Goal: Complete application form: Complete application form

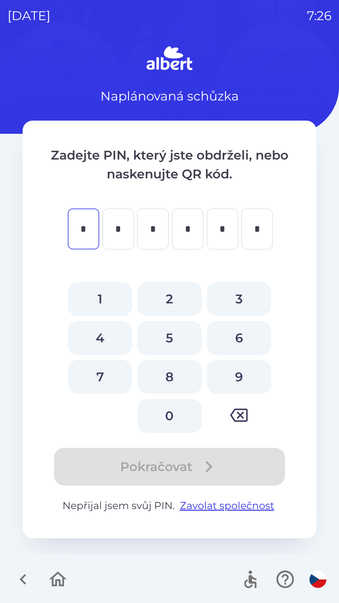
type input "*"
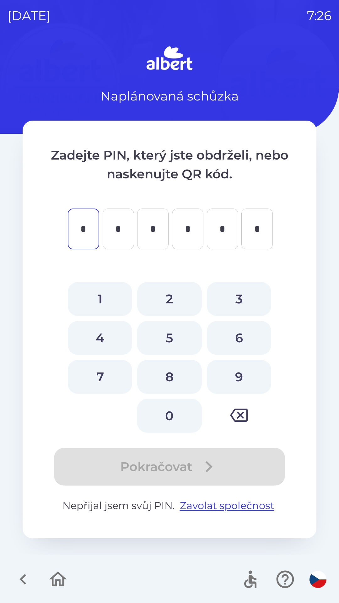
type input "*"
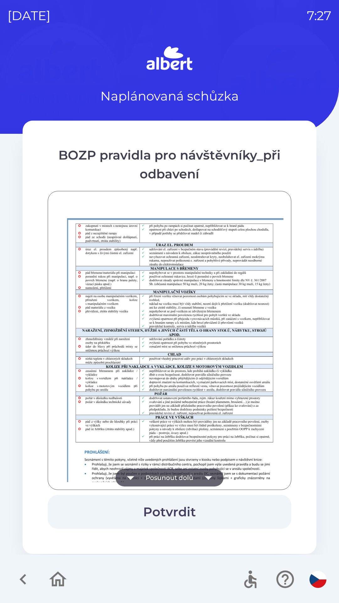
scroll to position [441, 0]
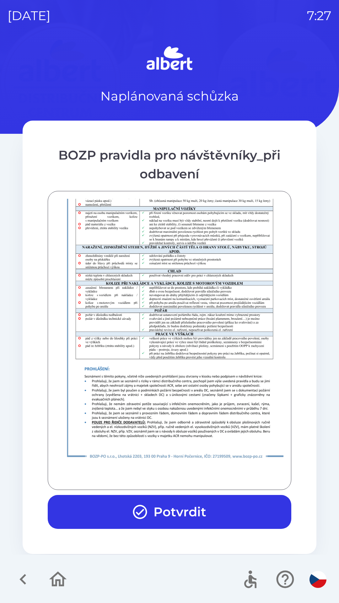
click at [198, 511] on button "Potvrdit" at bounding box center [170, 512] width 244 height 34
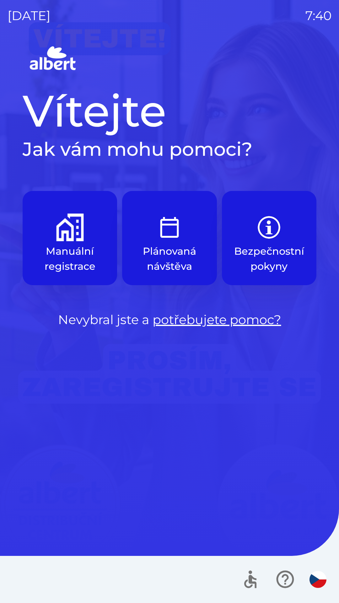
click at [176, 244] on p "Plánovaná návštěva" at bounding box center [169, 259] width 64 height 30
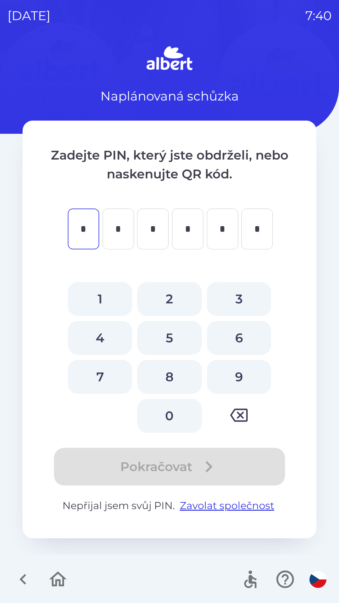
click at [242, 300] on button "3" at bounding box center [239, 299] width 64 height 34
type input "*"
click at [177, 377] on button "8" at bounding box center [169, 377] width 64 height 34
type input "*"
click at [234, 373] on button "9" at bounding box center [239, 377] width 64 height 34
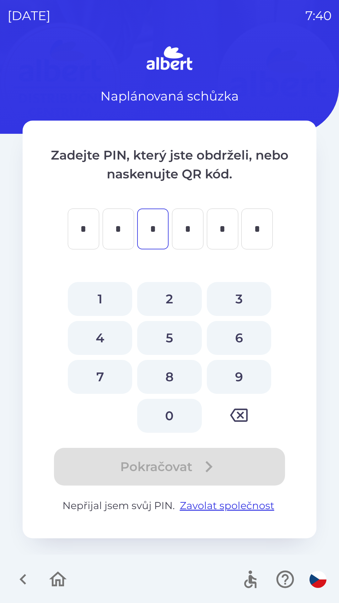
type input "*"
click at [103, 340] on button "4" at bounding box center [100, 338] width 64 height 34
type input "*"
click at [172, 377] on button "8" at bounding box center [169, 377] width 64 height 34
type input "*"
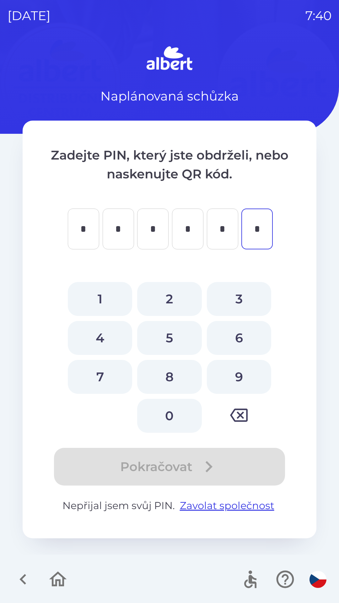
click at [103, 341] on button "4" at bounding box center [100, 338] width 64 height 34
type input "*"
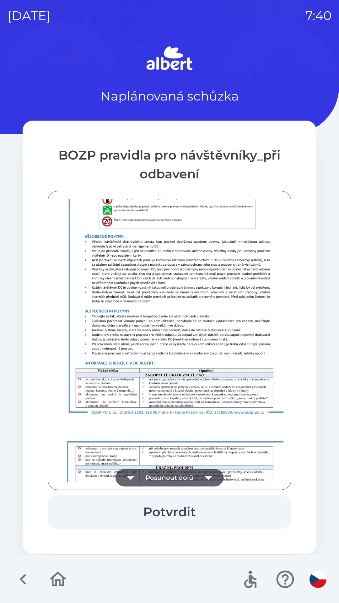
scroll to position [441, 0]
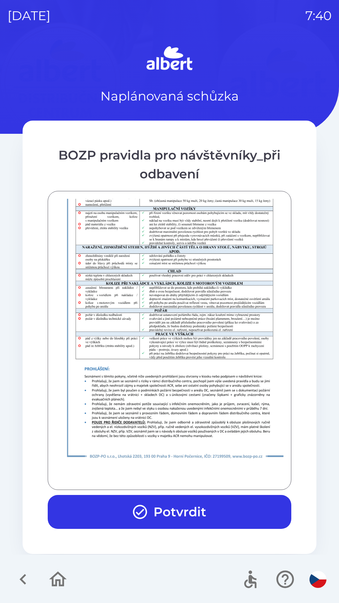
click at [172, 505] on button "Potvrdit" at bounding box center [170, 512] width 244 height 34
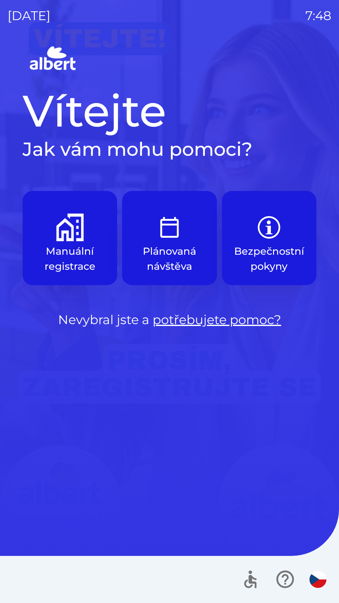
click at [66, 240] on img "button" at bounding box center [70, 227] width 28 height 28
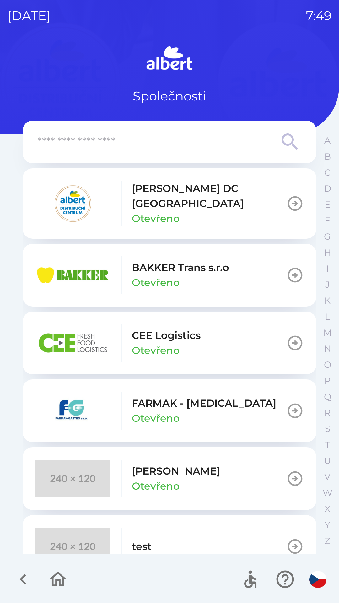
click at [170, 211] on p "Otevřeno" at bounding box center [156, 218] width 48 height 15
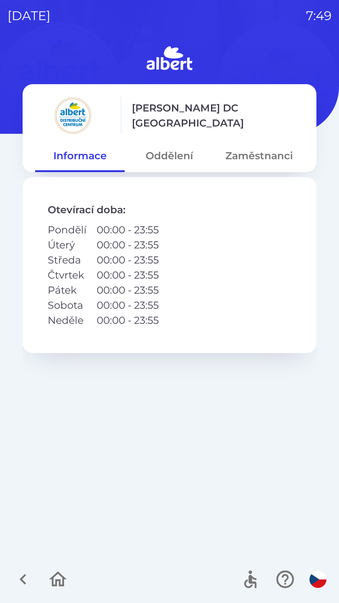
click at [174, 158] on button "Oddělení" at bounding box center [169, 155] width 89 height 23
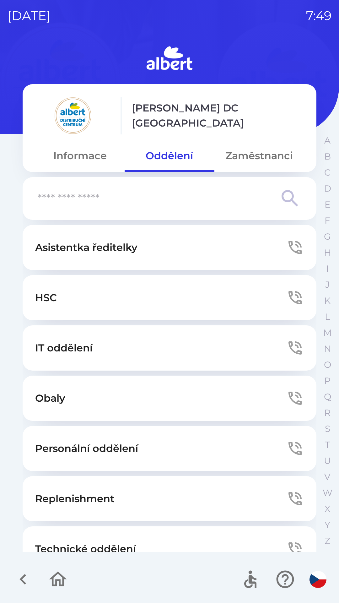
click at [130, 245] on p "Asistentka ředitelky" at bounding box center [86, 247] width 102 height 15
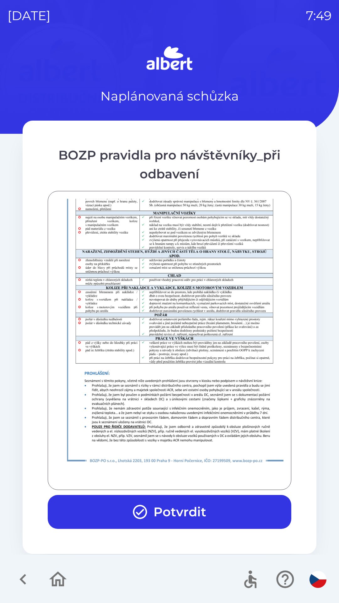
scroll to position [441, 0]
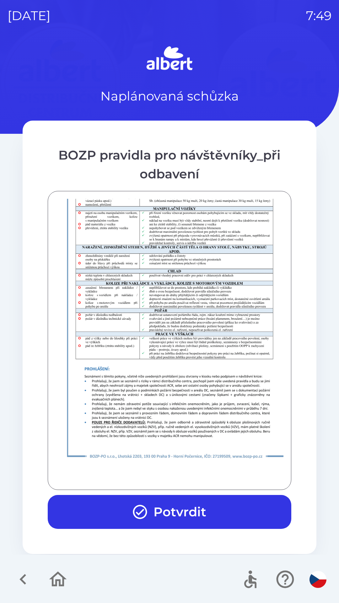
click at [166, 506] on button "Potvrdit" at bounding box center [170, 512] width 244 height 34
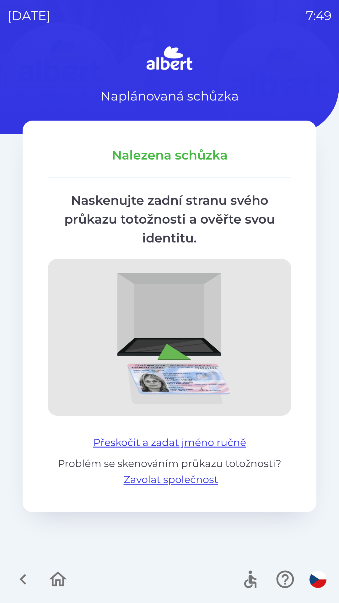
click at [211, 436] on button "Přeskočit a zadat jméno ručně" at bounding box center [170, 442] width 158 height 15
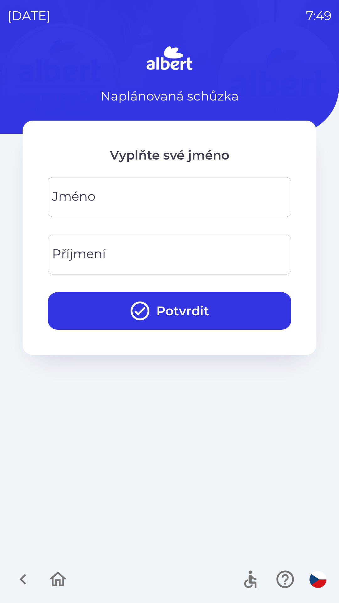
click at [120, 256] on input "Příjmení" at bounding box center [169, 254] width 228 height 25
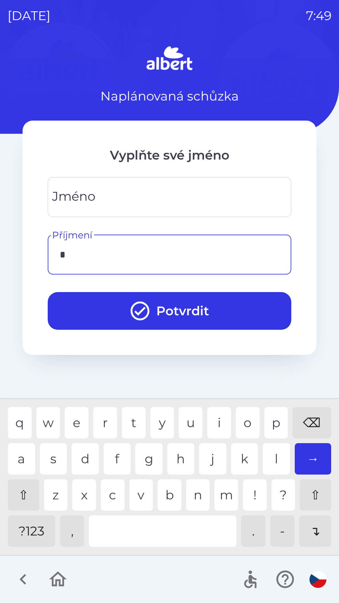
click at [272, 415] on div "p" at bounding box center [276, 422] width 24 height 31
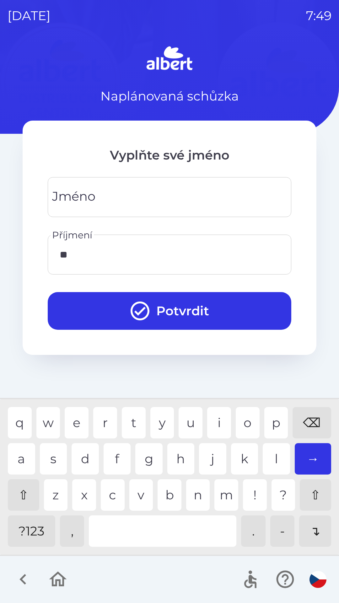
click at [242, 417] on div "o" at bounding box center [248, 422] width 24 height 31
click at [249, 417] on div "o" at bounding box center [248, 422] width 24 height 31
click at [129, 411] on div "t" at bounding box center [134, 422] width 24 height 31
click at [239, 448] on div "k" at bounding box center [244, 458] width 27 height 31
click at [65, 255] on input "*******" at bounding box center [169, 254] width 228 height 25
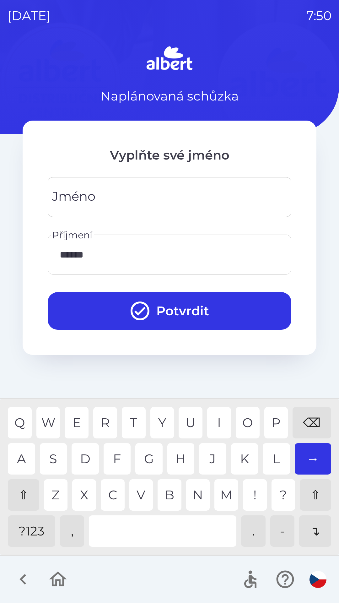
type input "*******"
click at [275, 419] on div "P" at bounding box center [276, 422] width 24 height 31
click at [108, 194] on input "Jméno" at bounding box center [169, 197] width 228 height 25
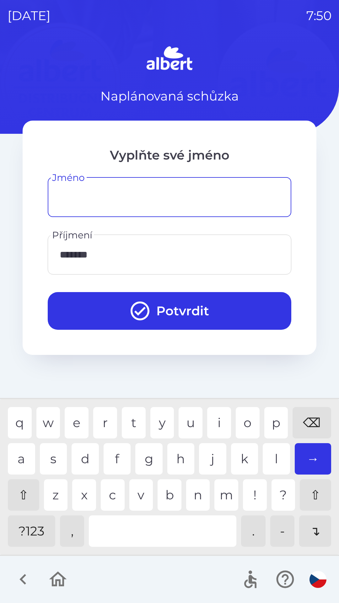
type input "*"
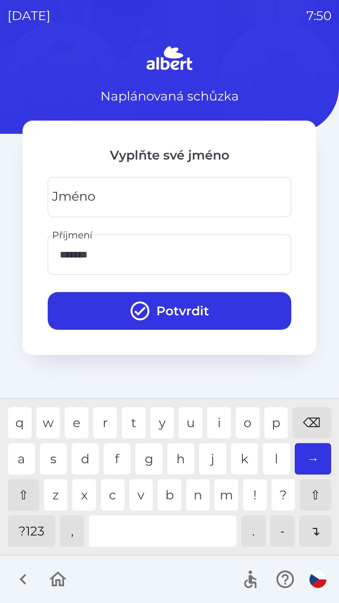
click at [309, 417] on div "⌫" at bounding box center [312, 422] width 39 height 31
click at [103, 415] on div "R" at bounding box center [105, 422] width 24 height 31
click at [26, 486] on div "⇧" at bounding box center [23, 494] width 31 height 31
click at [132, 416] on div "t" at bounding box center [134, 422] width 24 height 31
type input "****"
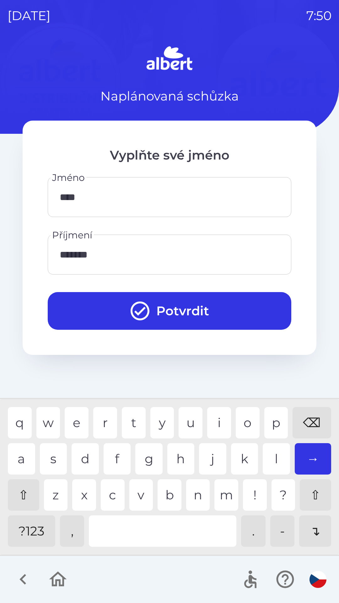
click at [102, 412] on div "r" at bounding box center [105, 422] width 24 height 31
click at [166, 306] on button "Potvrdit" at bounding box center [170, 311] width 244 height 38
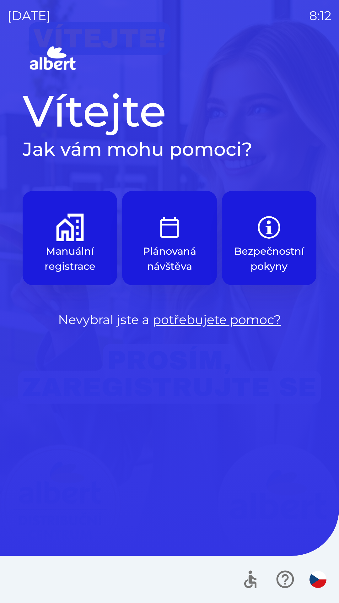
click at [76, 236] on img "button" at bounding box center [70, 227] width 28 height 28
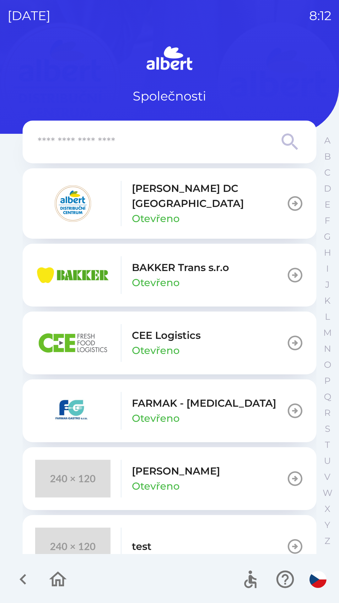
click at [293, 197] on icon "button" at bounding box center [295, 204] width 18 height 18
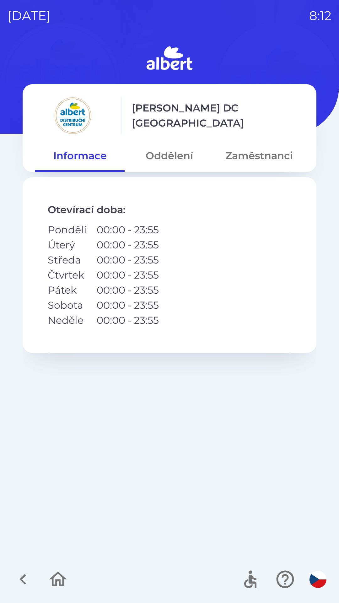
click at [261, 160] on button "Zaměstnanci" at bounding box center [258, 155] width 89 height 23
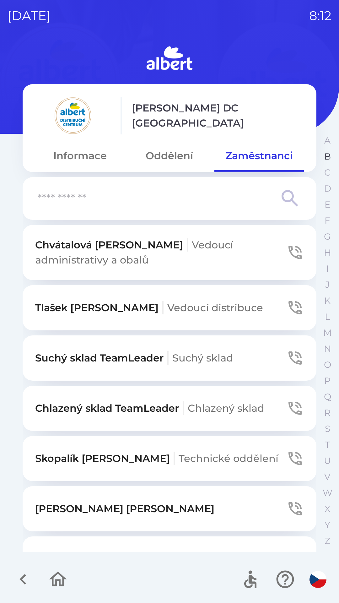
click at [326, 156] on p "B" at bounding box center [327, 156] width 7 height 11
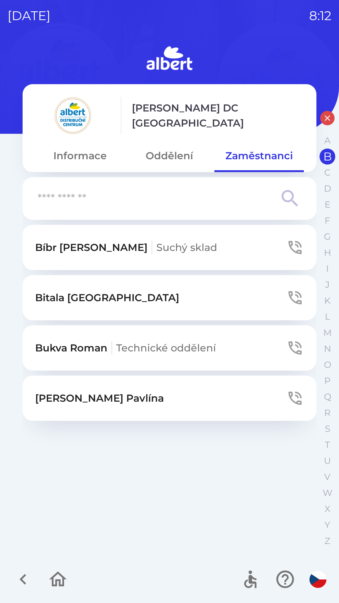
click at [294, 398] on icon "button" at bounding box center [295, 398] width 18 height 18
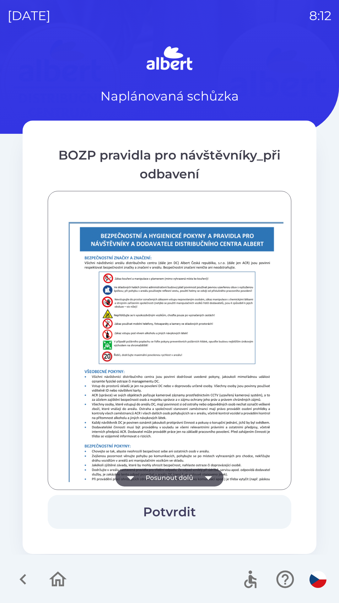
click at [209, 470] on icon "button" at bounding box center [209, 478] width 18 height 18
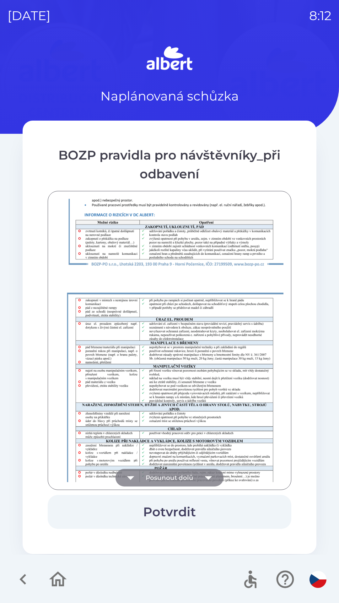
click at [209, 475] on icon "button" at bounding box center [209, 478] width 18 height 18
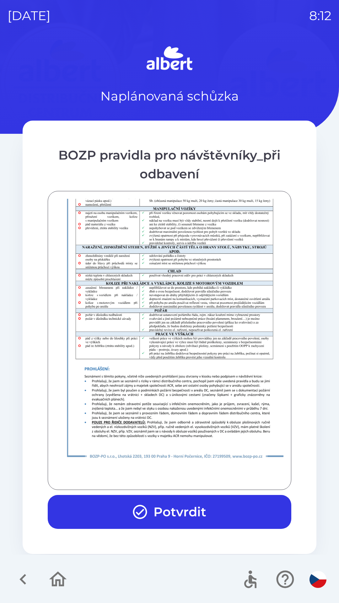
click at [184, 505] on button "Potvrdit" at bounding box center [170, 512] width 244 height 34
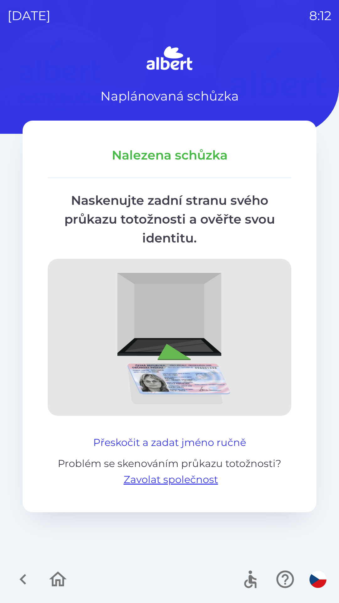
click at [205, 443] on button "Přeskočit a zadat jméno ručně" at bounding box center [170, 442] width 158 height 15
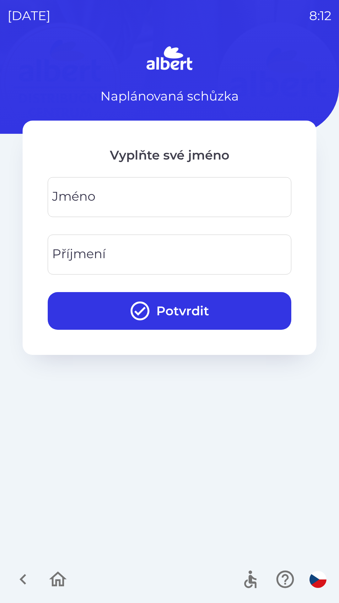
click at [109, 202] on input "Jméno" at bounding box center [169, 197] width 228 height 25
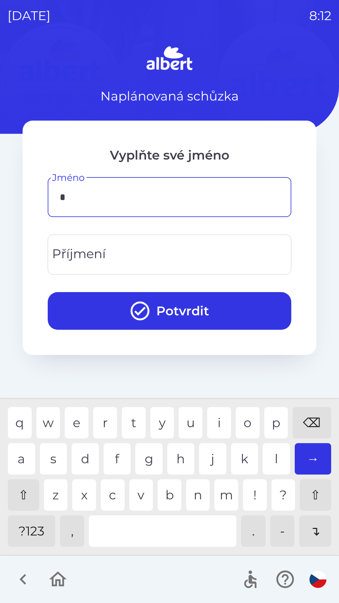
click at [269, 457] on div "l" at bounding box center [276, 458] width 27 height 31
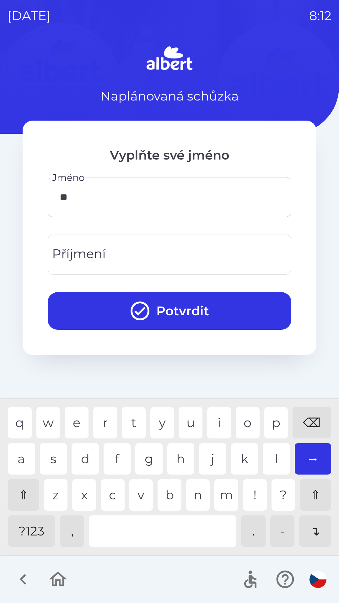
click at [211, 415] on div "i" at bounding box center [219, 422] width 24 height 31
click at [170, 488] on div "b" at bounding box center [170, 494] width 24 height 31
click at [247, 422] on div "o" at bounding box center [248, 422] width 24 height 31
type input "*****"
click at [101, 417] on div "r" at bounding box center [105, 422] width 24 height 31
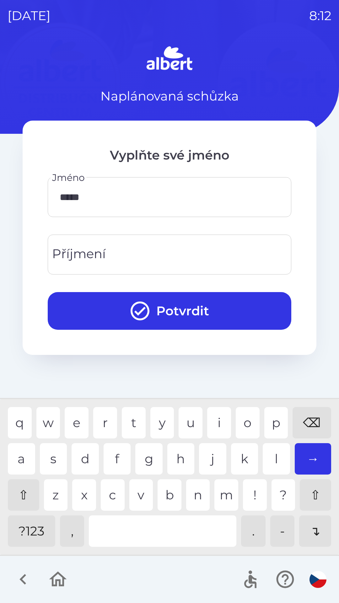
click at [95, 256] on div "Příjmení Příjmení" at bounding box center [170, 254] width 244 height 40
click at [100, 417] on div "r" at bounding box center [105, 422] width 24 height 31
type input "****"
click at [18, 454] on div "a" at bounding box center [21, 458] width 27 height 31
click at [190, 306] on button "Potvrdit" at bounding box center [170, 311] width 244 height 38
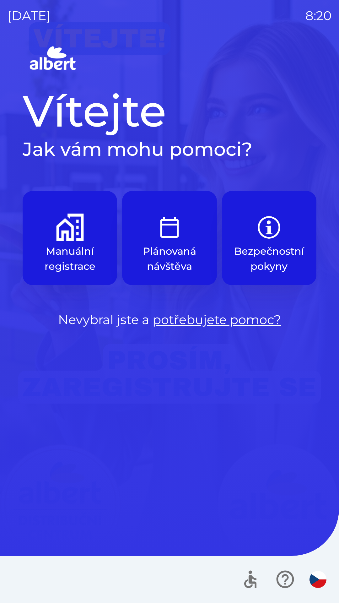
click at [68, 235] on img "button" at bounding box center [70, 227] width 28 height 28
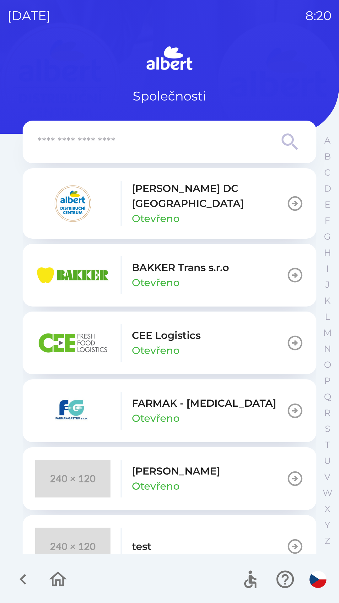
click at [153, 196] on p "[PERSON_NAME] DC [GEOGRAPHIC_DATA]" at bounding box center [209, 196] width 154 height 30
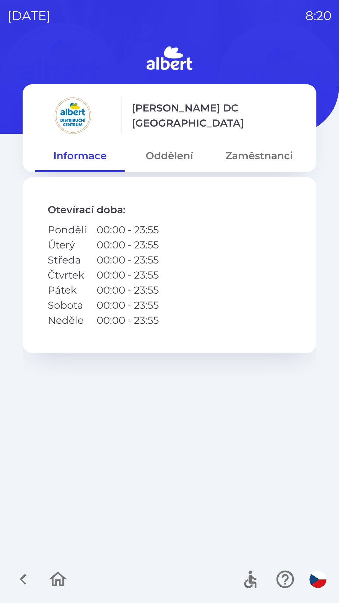
click at [167, 155] on button "Oddělení" at bounding box center [169, 155] width 89 height 23
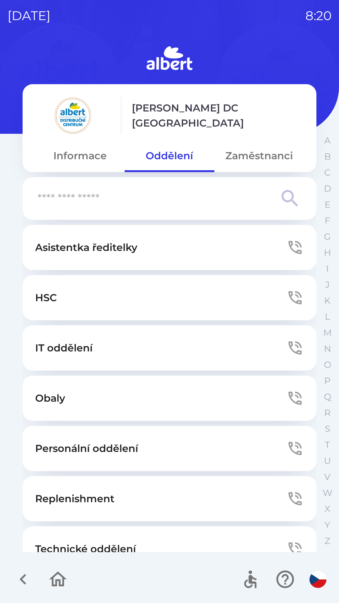
click at [150, 534] on button "Technické oddělení" at bounding box center [170, 548] width 294 height 45
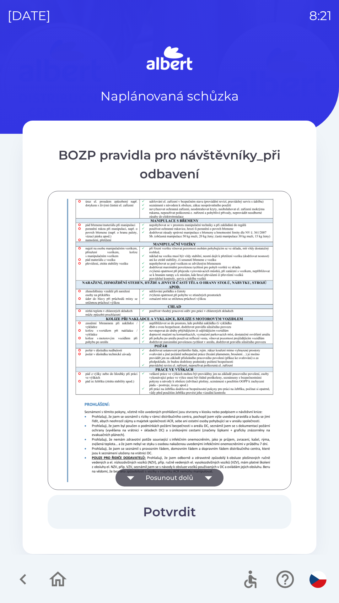
scroll to position [441, 0]
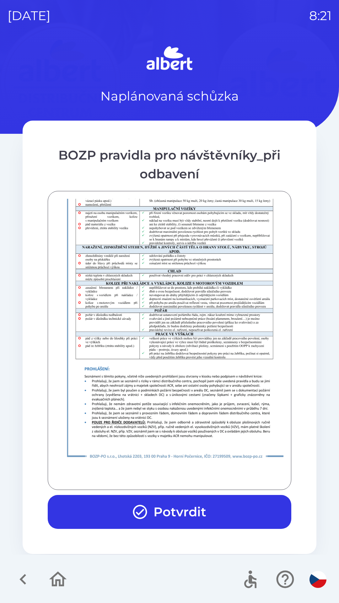
click at [197, 504] on button "Potvrdit" at bounding box center [170, 512] width 244 height 34
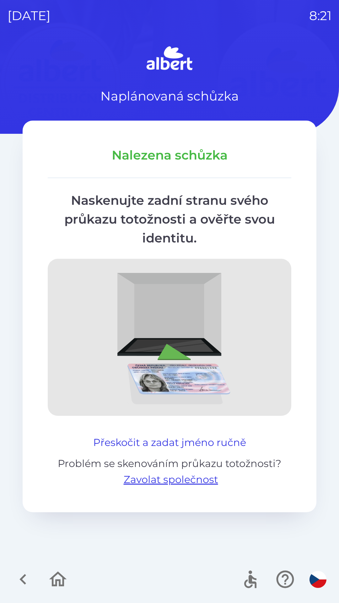
click at [212, 441] on button "Přeskočit a zadat jméno ručně" at bounding box center [170, 442] width 158 height 15
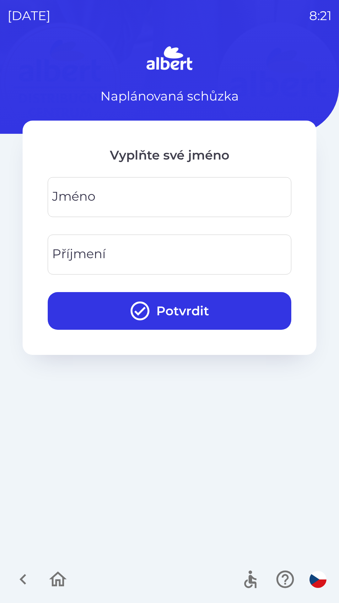
click at [261, 199] on input "Jméno" at bounding box center [169, 197] width 228 height 25
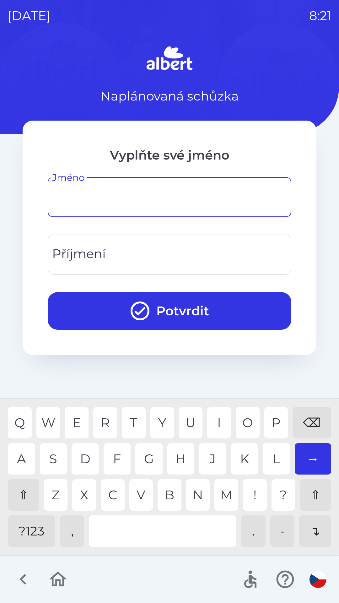
click at [25, 493] on div "⇧" at bounding box center [23, 494] width 31 height 31
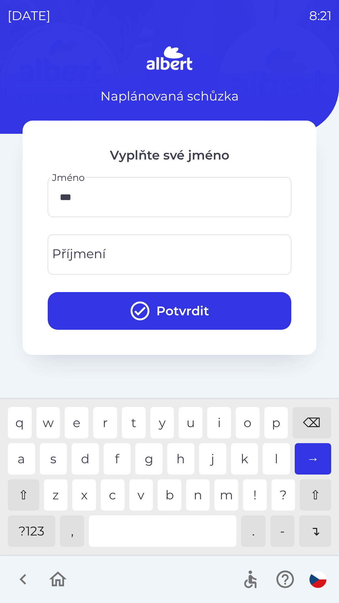
type input "****"
click at [56, 455] on div "s" at bounding box center [53, 458] width 27 height 31
click at [230, 260] on input "Příjmení" at bounding box center [169, 254] width 228 height 25
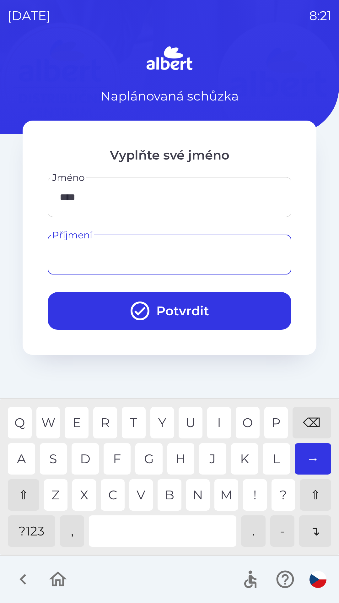
click at [26, 489] on div "⇧" at bounding box center [23, 494] width 31 height 31
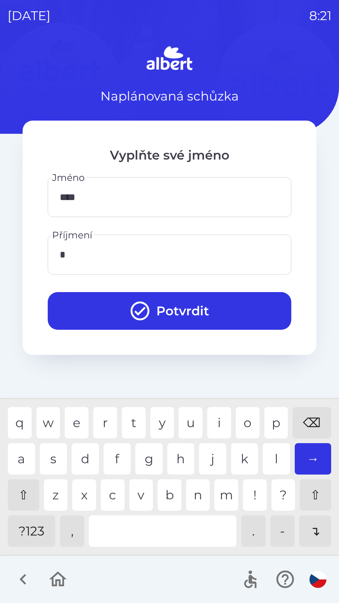
click at [25, 493] on div "⇧" at bounding box center [23, 494] width 31 height 31
click at [215, 460] on div "j" at bounding box center [212, 458] width 27 height 31
click at [56, 454] on div "s" at bounding box center [53, 458] width 27 height 31
click at [115, 488] on div "c" at bounding box center [113, 494] width 24 height 31
click at [310, 416] on div "⌫" at bounding box center [312, 422] width 39 height 31
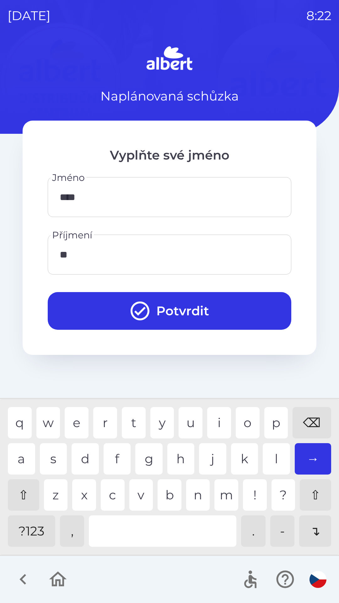
click at [311, 421] on div "⌫" at bounding box center [312, 422] width 39 height 31
click at [19, 453] on div "a" at bounding box center [21, 458] width 27 height 31
click at [119, 487] on div "c" at bounding box center [113, 494] width 24 height 31
click at [248, 455] on div "k" at bounding box center [244, 458] width 27 height 31
type input "******"
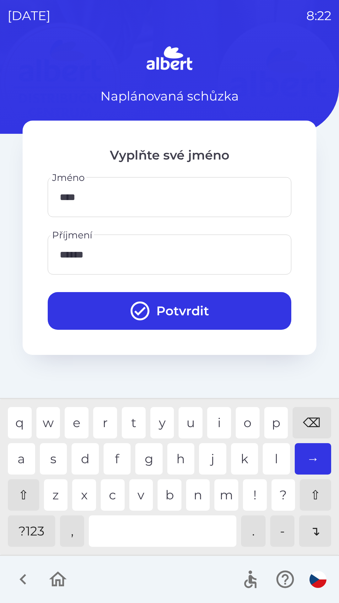
click at [19, 457] on div "a" at bounding box center [21, 458] width 27 height 31
click at [171, 307] on button "Potvrdit" at bounding box center [170, 311] width 244 height 38
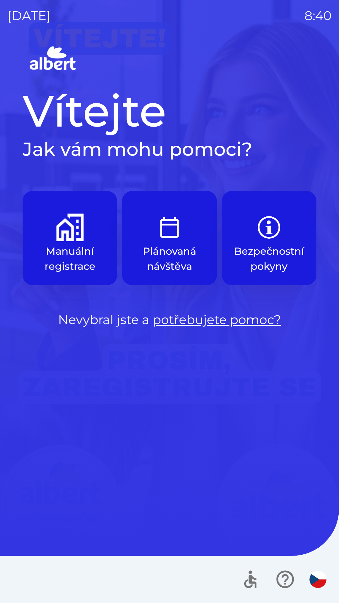
click at [62, 251] on p "Manuální registrace" at bounding box center [70, 259] width 64 height 30
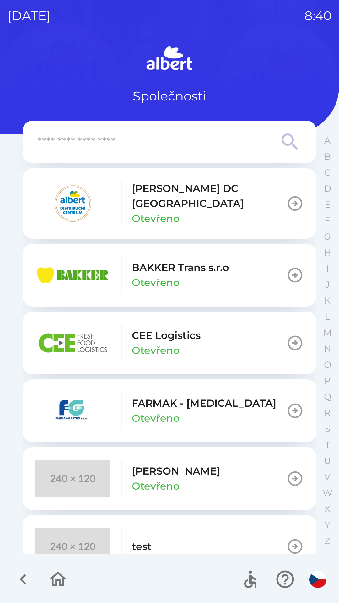
click at [171, 211] on p "Otevřeno" at bounding box center [156, 218] width 48 height 15
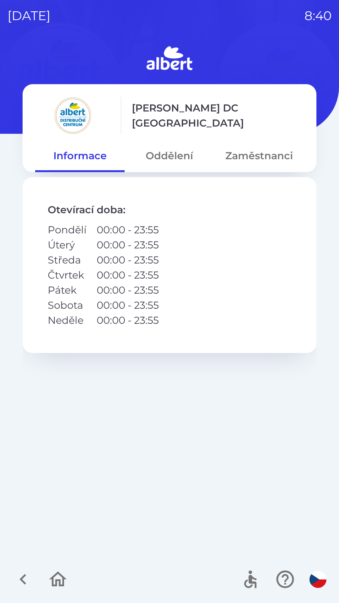
click at [173, 146] on button "Oddělení" at bounding box center [169, 155] width 89 height 23
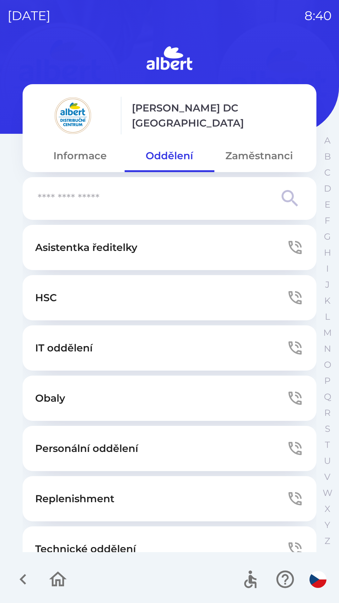
click at [183, 158] on button "Oddělení" at bounding box center [169, 155] width 89 height 23
click at [65, 153] on button "Informace" at bounding box center [79, 155] width 89 height 23
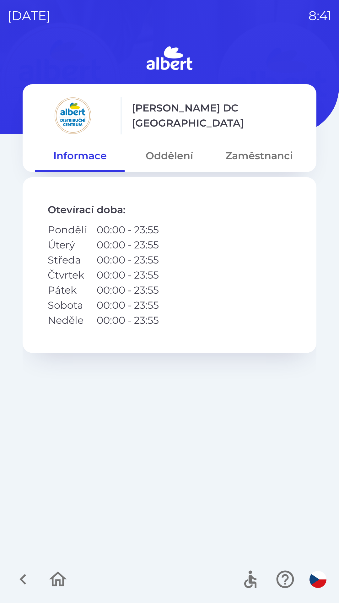
click at [242, 154] on button "Zaměstnanci" at bounding box center [258, 155] width 89 height 23
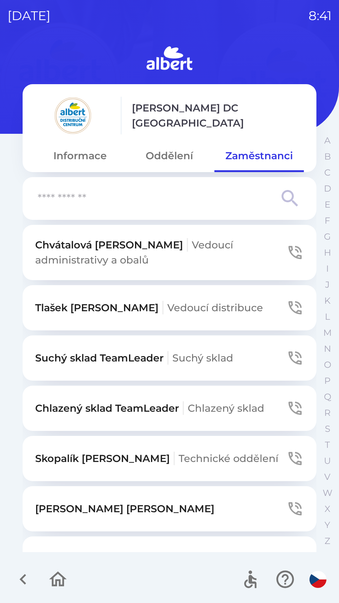
click at [83, 193] on input "text" at bounding box center [157, 198] width 239 height 17
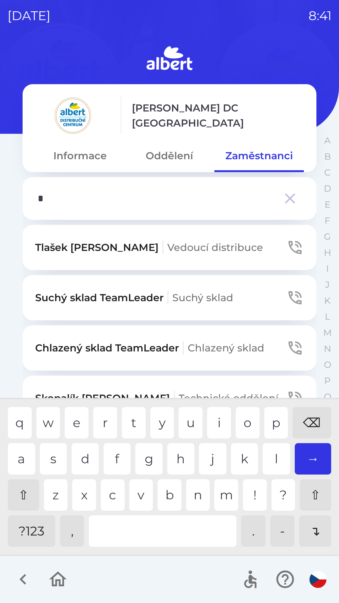
click at [50, 455] on div "s" at bounding box center [53, 458] width 27 height 31
type input "**"
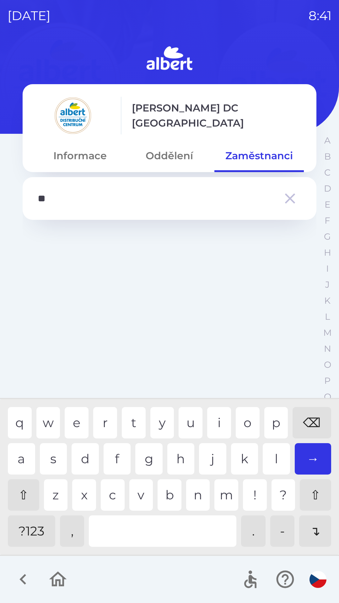
click at [287, 189] on button "button" at bounding box center [290, 198] width 23 height 23
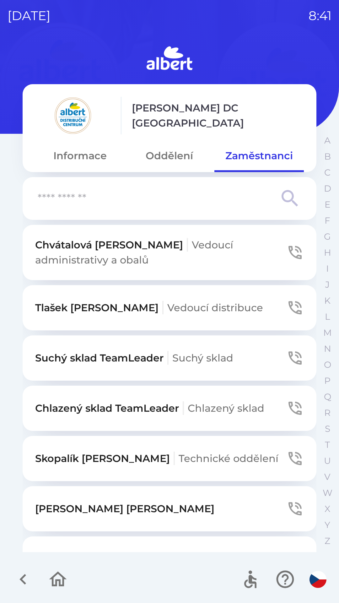
click at [161, 160] on button "Oddělení" at bounding box center [169, 155] width 89 height 23
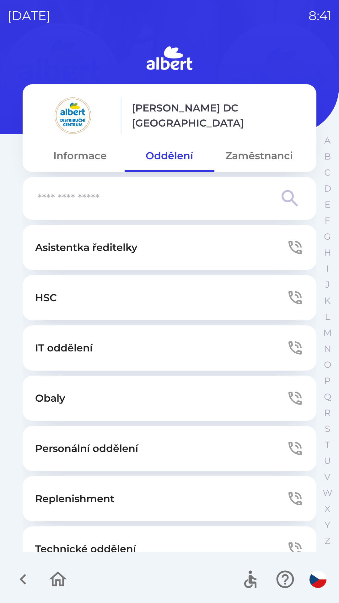
click at [231, 245] on button "Asistentka ředitelky" at bounding box center [170, 247] width 294 height 45
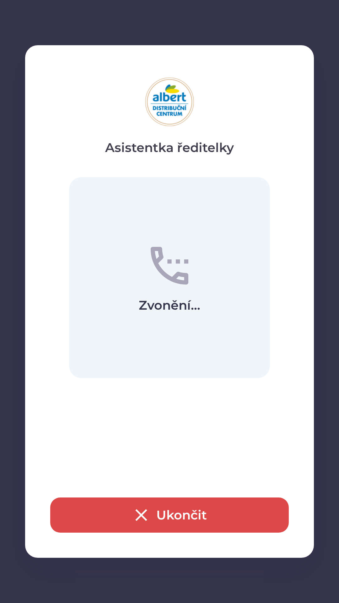
click at [119, 499] on button "Ukončit" at bounding box center [169, 514] width 239 height 35
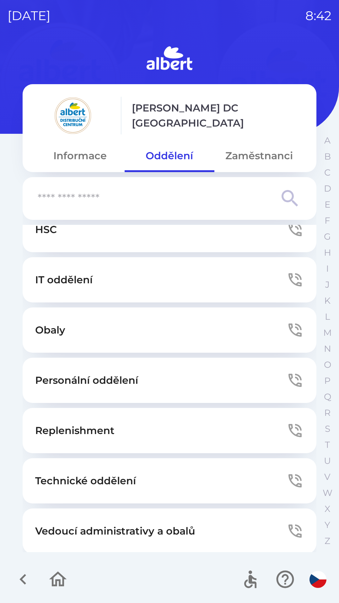
scroll to position [69, 0]
click at [126, 378] on p "Personální oddělení" at bounding box center [86, 379] width 103 height 15
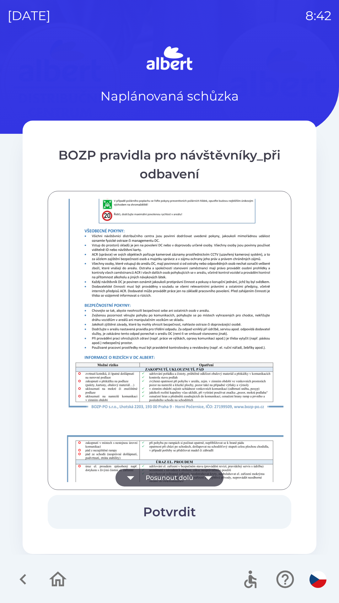
scroll to position [441, 0]
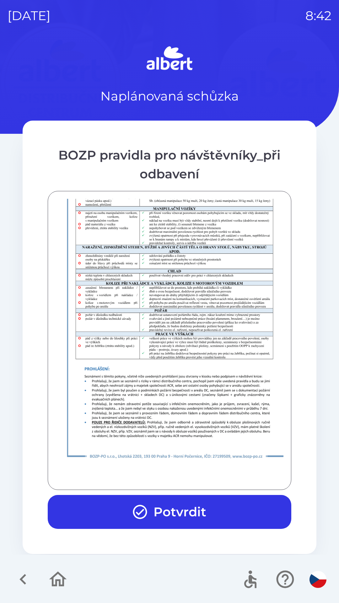
click at [234, 427] on img at bounding box center [178, 292] width 244 height 344
click at [197, 506] on button "Potvrdit" at bounding box center [170, 512] width 244 height 34
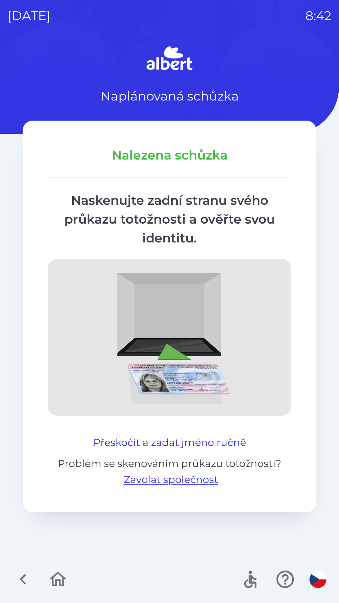
click at [128, 447] on button "Přeskočit a zadat jméno ručně" at bounding box center [170, 442] width 158 height 15
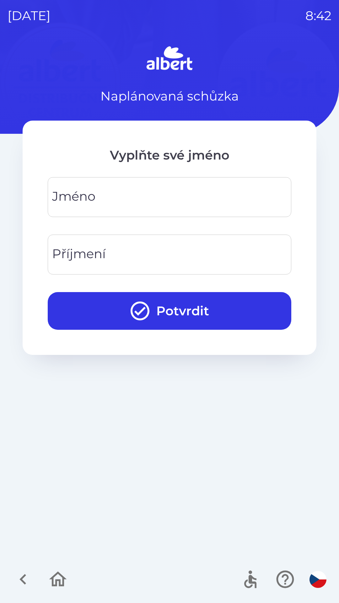
click at [84, 196] on div "[PERSON_NAME]" at bounding box center [170, 197] width 244 height 40
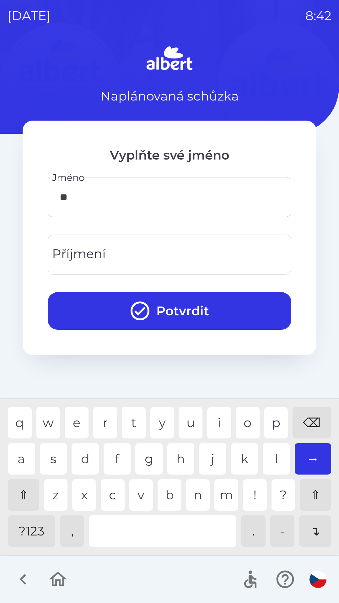
type input "*"
click at [319, 421] on div "⌫" at bounding box center [312, 422] width 39 height 31
click at [24, 500] on div "⇧" at bounding box center [23, 494] width 31 height 31
click at [20, 495] on div "⇧" at bounding box center [23, 494] width 31 height 31
click at [110, 417] on div "r" at bounding box center [105, 422] width 24 height 31
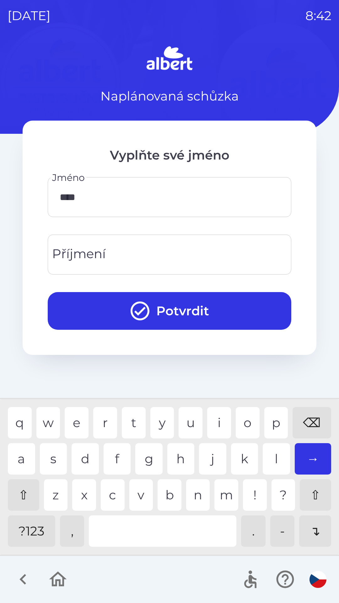
type input "*****"
click at [164, 255] on input "Příjmení" at bounding box center [169, 254] width 228 height 25
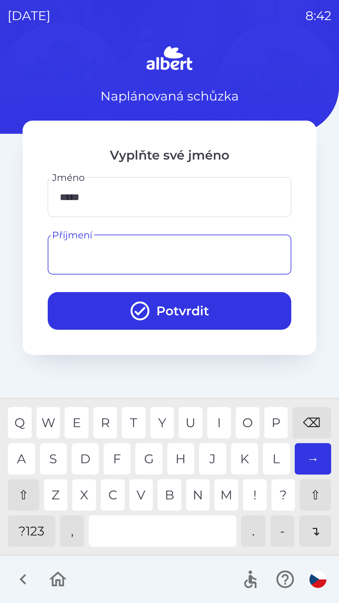
click at [19, 496] on div "⇧" at bounding box center [23, 494] width 31 height 31
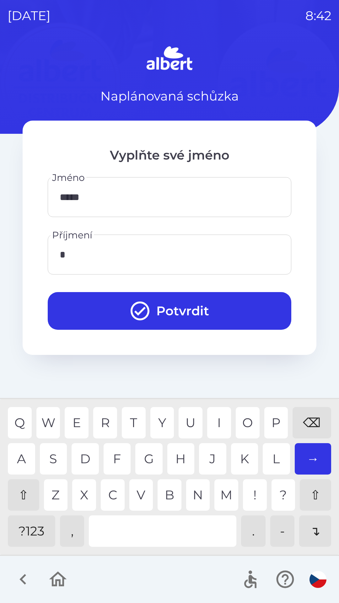
click at [167, 491] on div "B" at bounding box center [170, 494] width 24 height 31
click at [268, 453] on div "l" at bounding box center [276, 458] width 27 height 31
click at [215, 417] on div "i" at bounding box center [219, 422] width 24 height 31
type input "*******"
click at [247, 460] on div "k" at bounding box center [244, 458] width 27 height 31
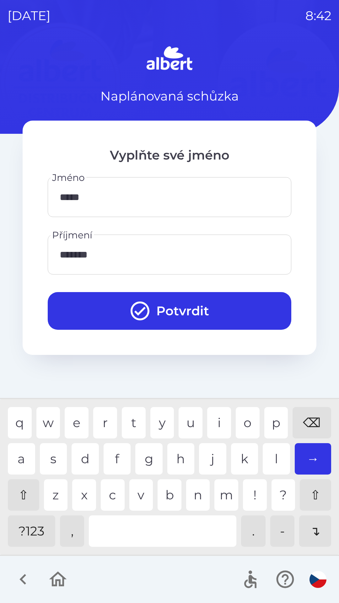
click at [199, 308] on button "Potvrdit" at bounding box center [170, 311] width 244 height 38
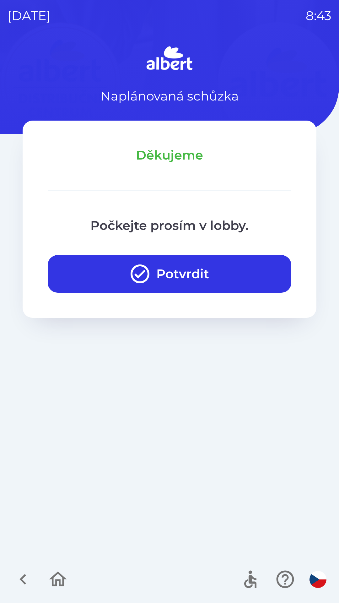
click at [109, 274] on button "Potvrdit" at bounding box center [170, 274] width 244 height 38
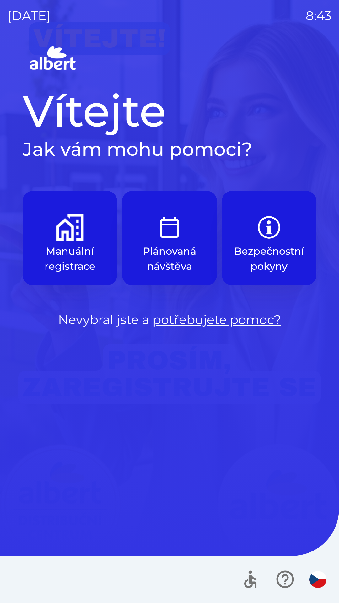
click at [80, 250] on p "Manuální registrace" at bounding box center [70, 259] width 64 height 30
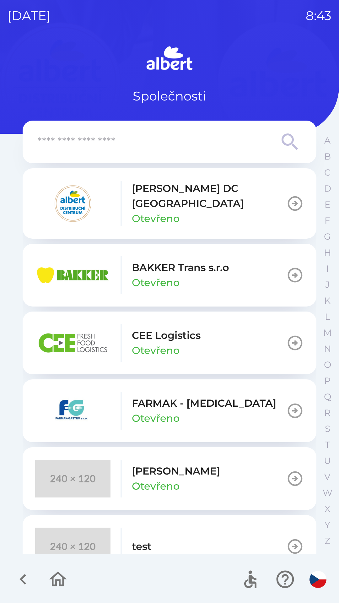
click at [110, 205] on img "button" at bounding box center [72, 204] width 75 height 38
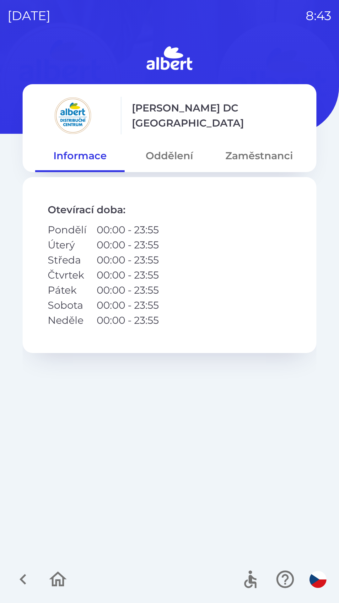
click at [158, 156] on button "Oddělení" at bounding box center [169, 155] width 89 height 23
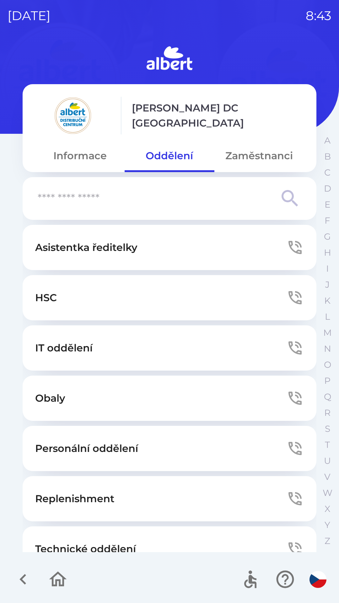
click at [132, 446] on p "Personální oddělení" at bounding box center [86, 448] width 103 height 15
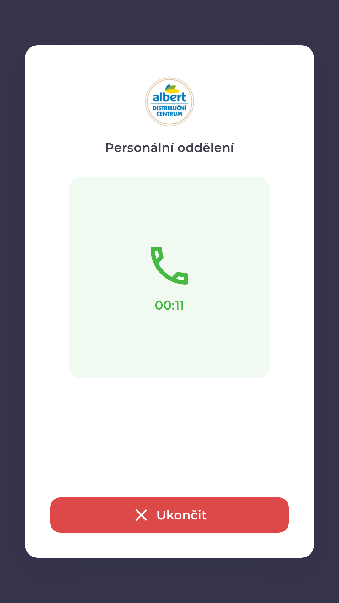
click at [185, 520] on button "Ukončit" at bounding box center [169, 514] width 239 height 35
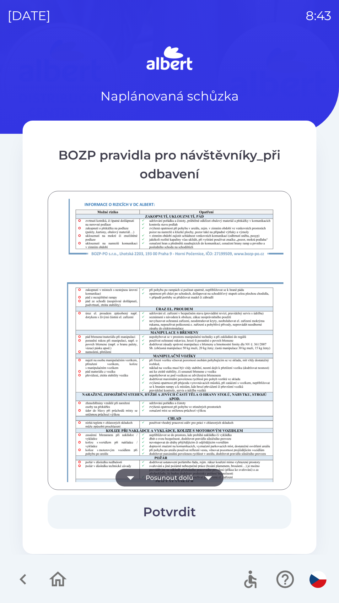
scroll to position [441, 0]
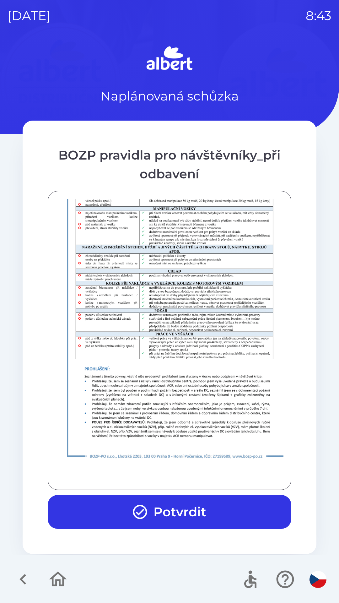
click at [120, 502] on button "Potvrdit" at bounding box center [170, 512] width 244 height 34
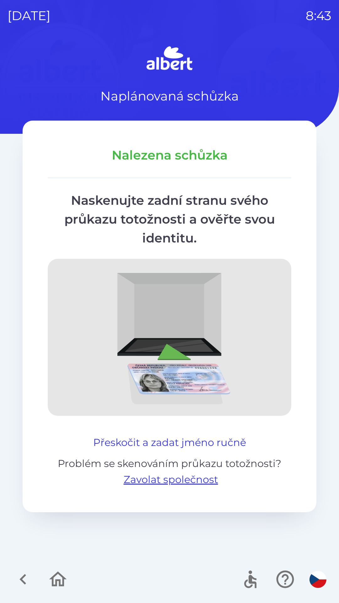
click at [122, 436] on button "Přeskočit a zadat jméno ručně" at bounding box center [170, 442] width 158 height 15
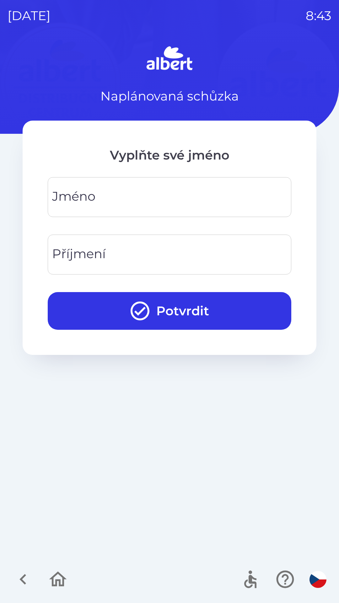
click at [80, 204] on div "[PERSON_NAME]" at bounding box center [170, 197] width 244 height 40
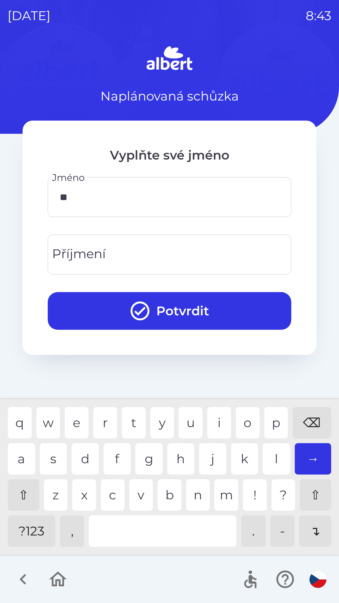
click at [24, 436] on div "q" at bounding box center [20, 422] width 24 height 31
click at [17, 453] on div "a" at bounding box center [21, 458] width 27 height 31
click at [147, 485] on div "v" at bounding box center [141, 494] width 24 height 31
click at [65, 411] on div "e" at bounding box center [77, 422] width 24 height 31
type input "*****"
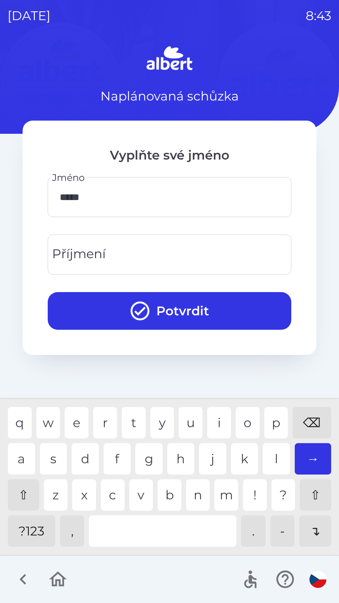
click at [272, 453] on div "l" at bounding box center [276, 458] width 27 height 31
click at [112, 244] on input "Příjmení" at bounding box center [169, 254] width 228 height 25
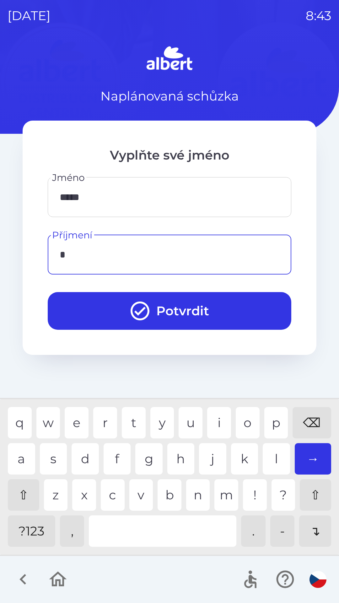
click at [281, 423] on div "p" at bounding box center [276, 422] width 24 height 31
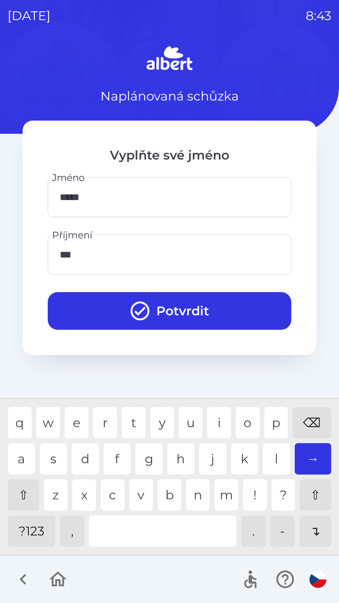
click at [221, 494] on div "m" at bounding box center [226, 494] width 24 height 31
click at [274, 424] on div "p" at bounding box center [276, 422] width 24 height 31
click at [269, 461] on div "l" at bounding box center [276, 458] width 27 height 31
type input "*******"
click at [12, 459] on div "a" at bounding box center [21, 458] width 27 height 31
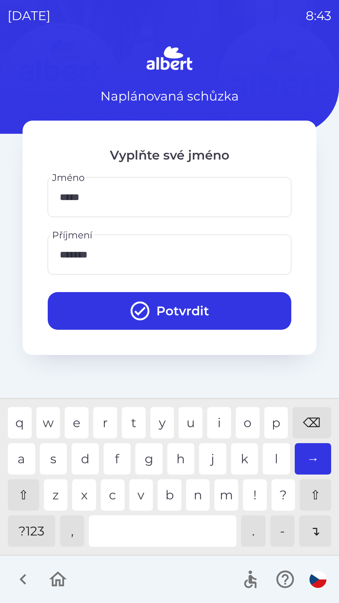
click at [184, 318] on button "Potvrdit" at bounding box center [170, 311] width 244 height 38
